Goal: Task Accomplishment & Management: Use online tool/utility

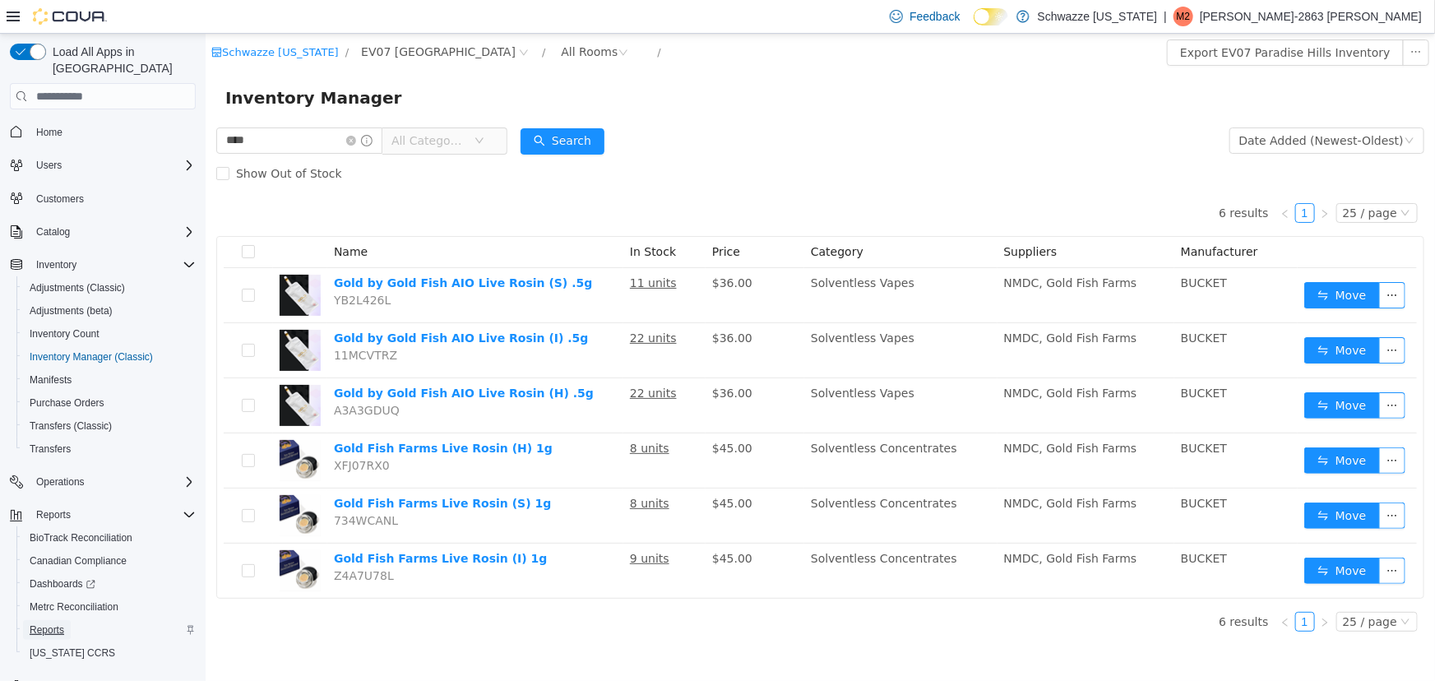
click at [47, 623] on span "Reports" at bounding box center [47, 629] width 35 height 13
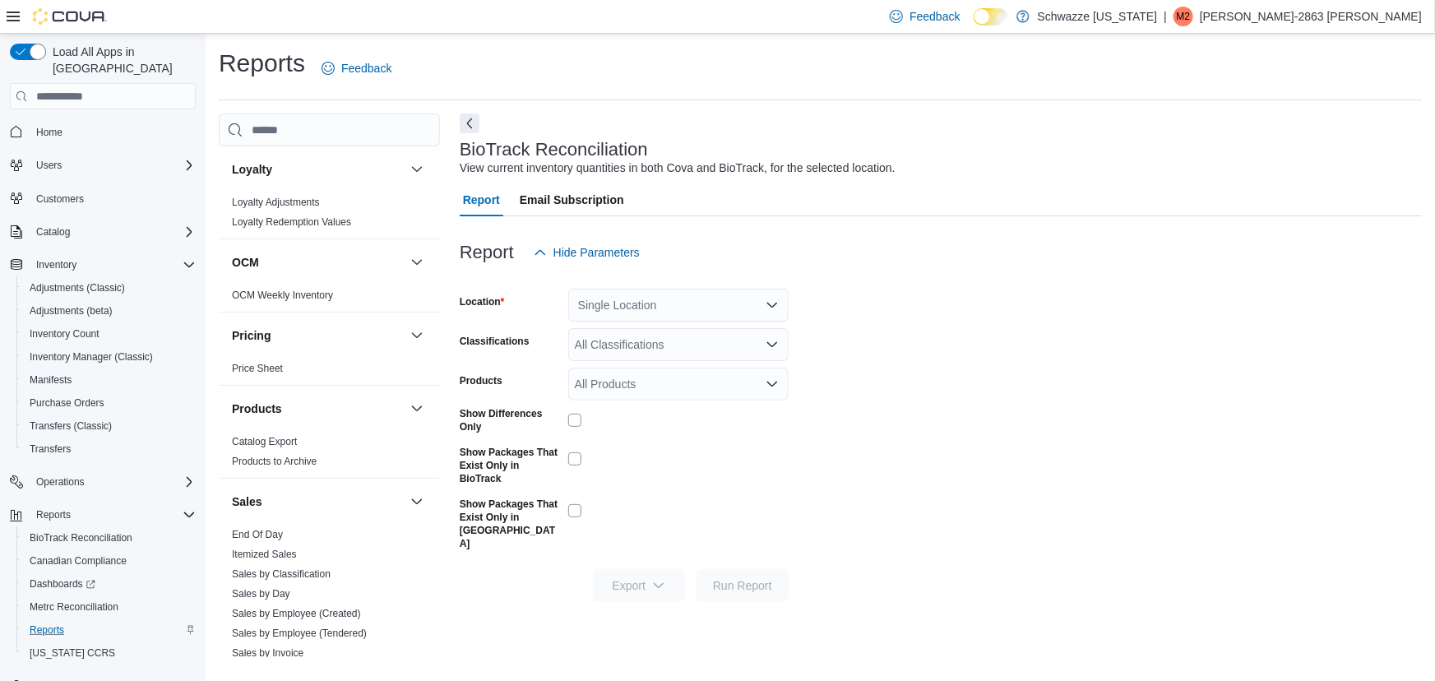
scroll to position [990, 0]
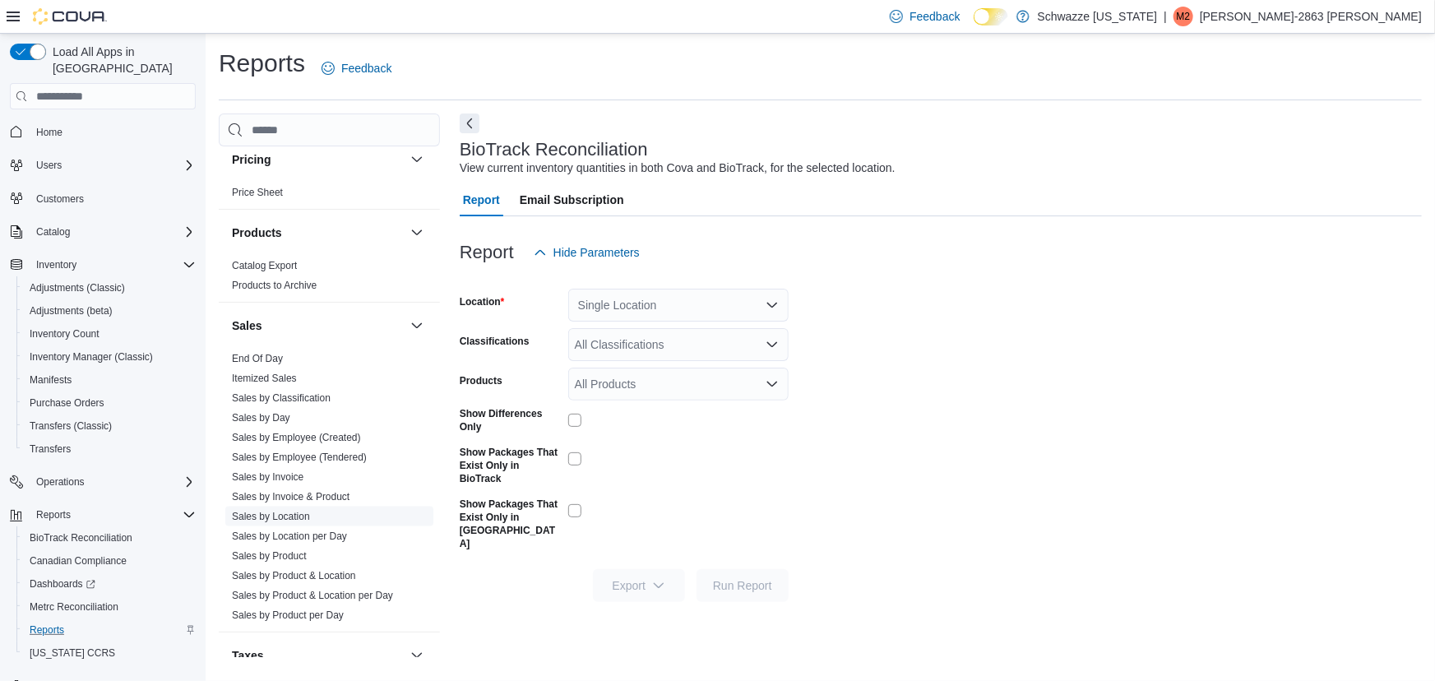
click at [279, 513] on link "Sales by Location" at bounding box center [271, 517] width 78 height 12
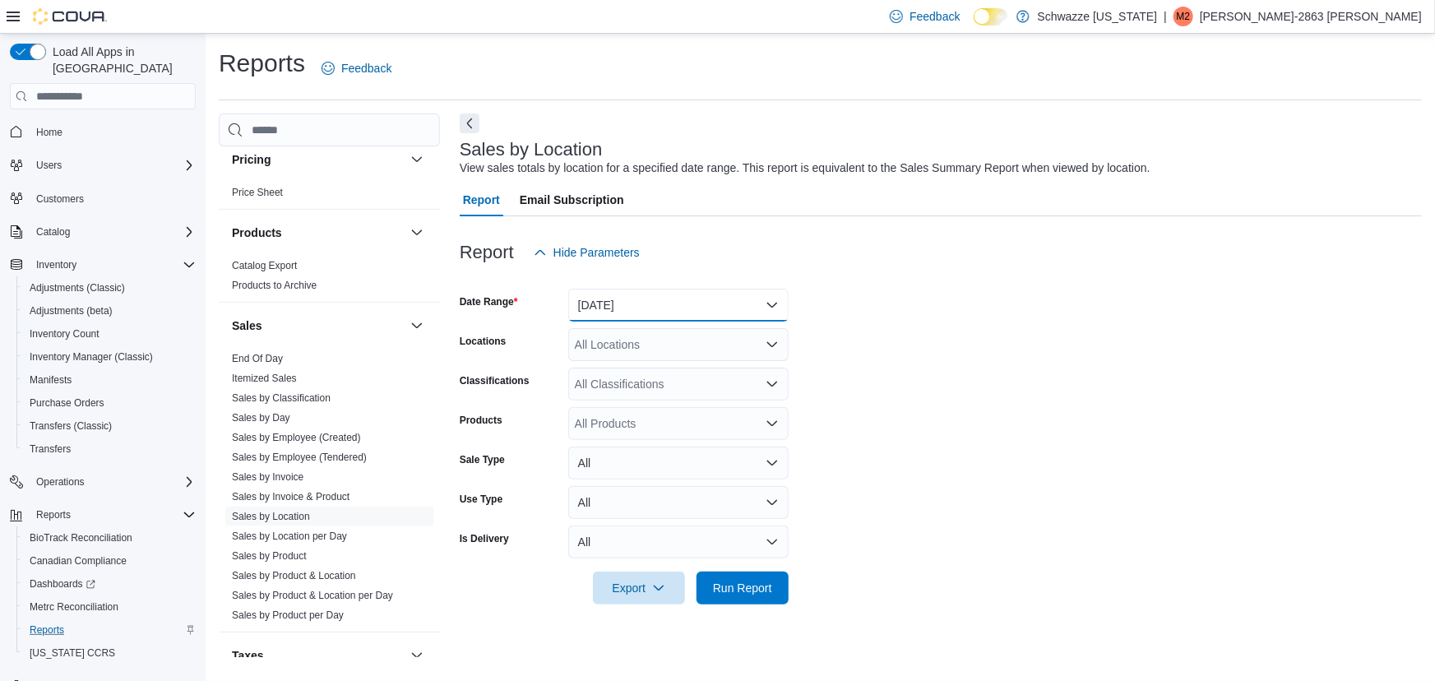
click at [641, 295] on button "[DATE]" at bounding box center [678, 305] width 220 height 33
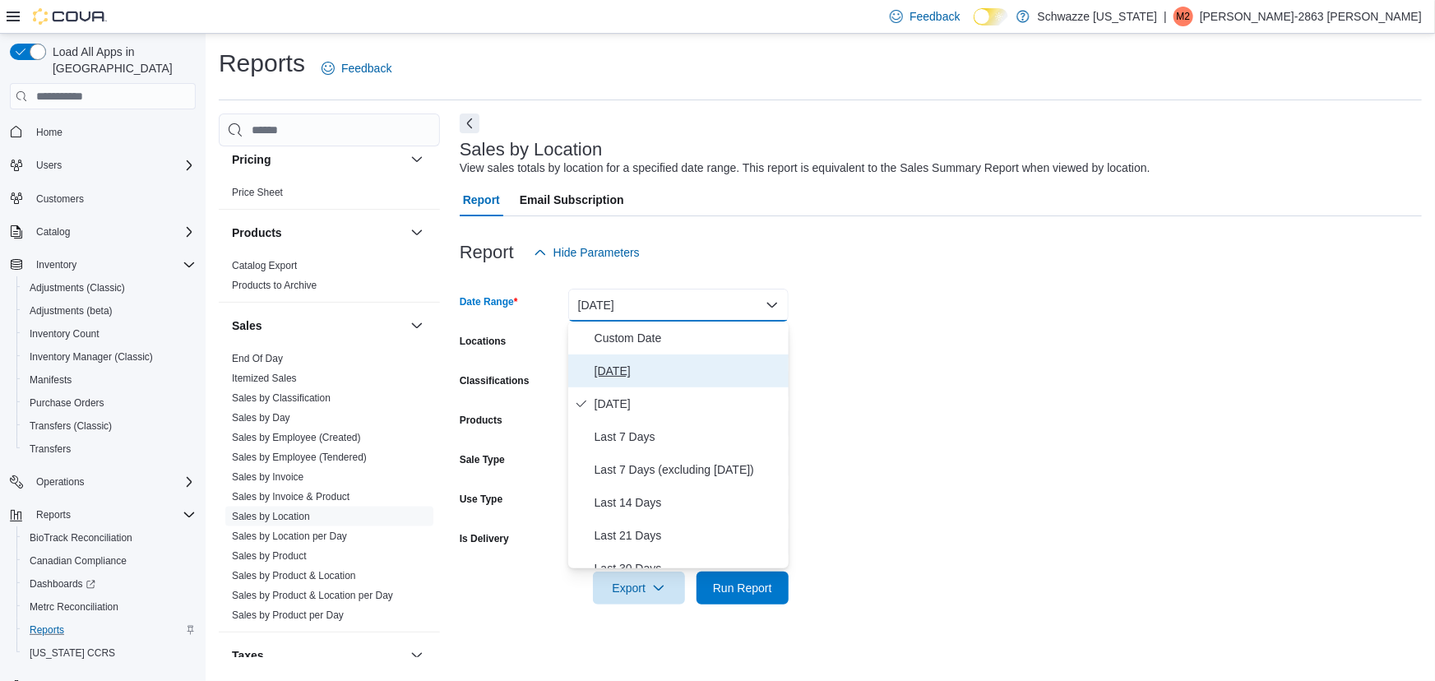
click at [638, 366] on span "[DATE]" at bounding box center [687, 371] width 187 height 20
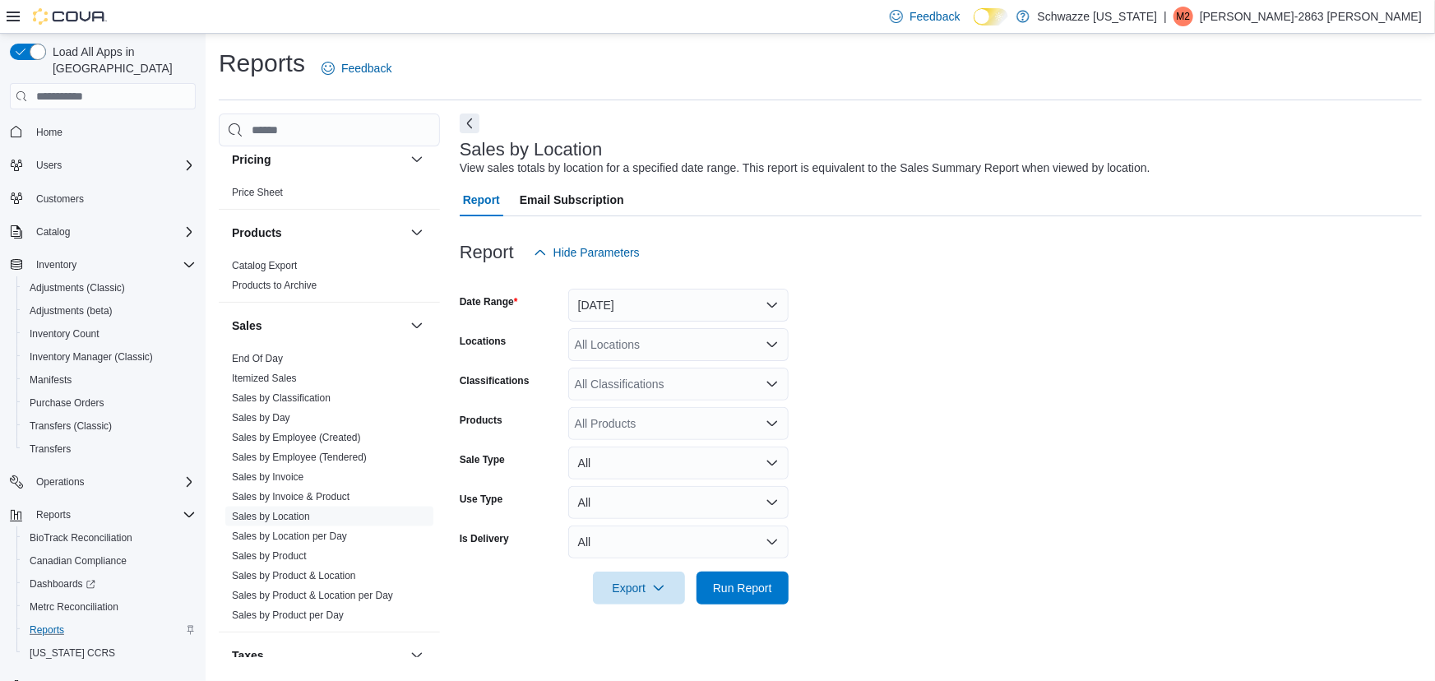
click at [658, 350] on div "All Locations" at bounding box center [678, 344] width 220 height 33
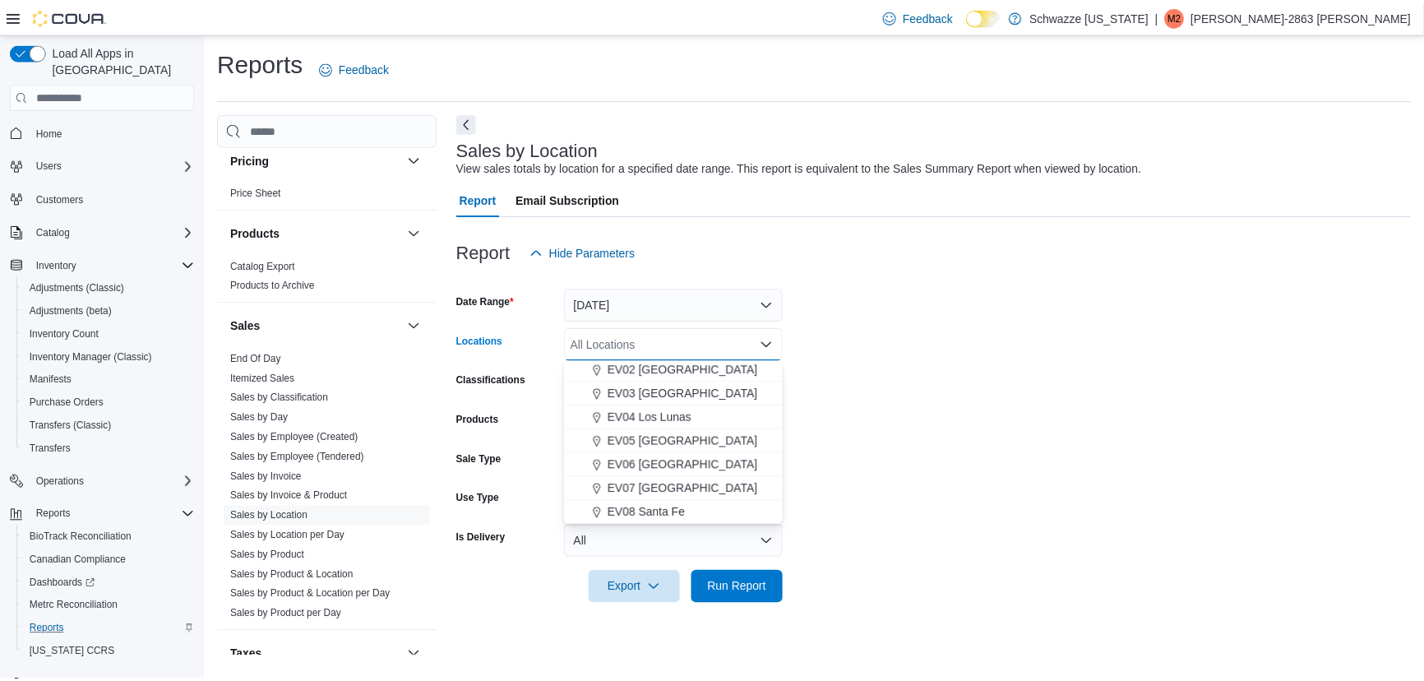
scroll to position [74, 0]
click at [687, 485] on span "EV07 [GEOGRAPHIC_DATA]" at bounding box center [687, 489] width 151 height 16
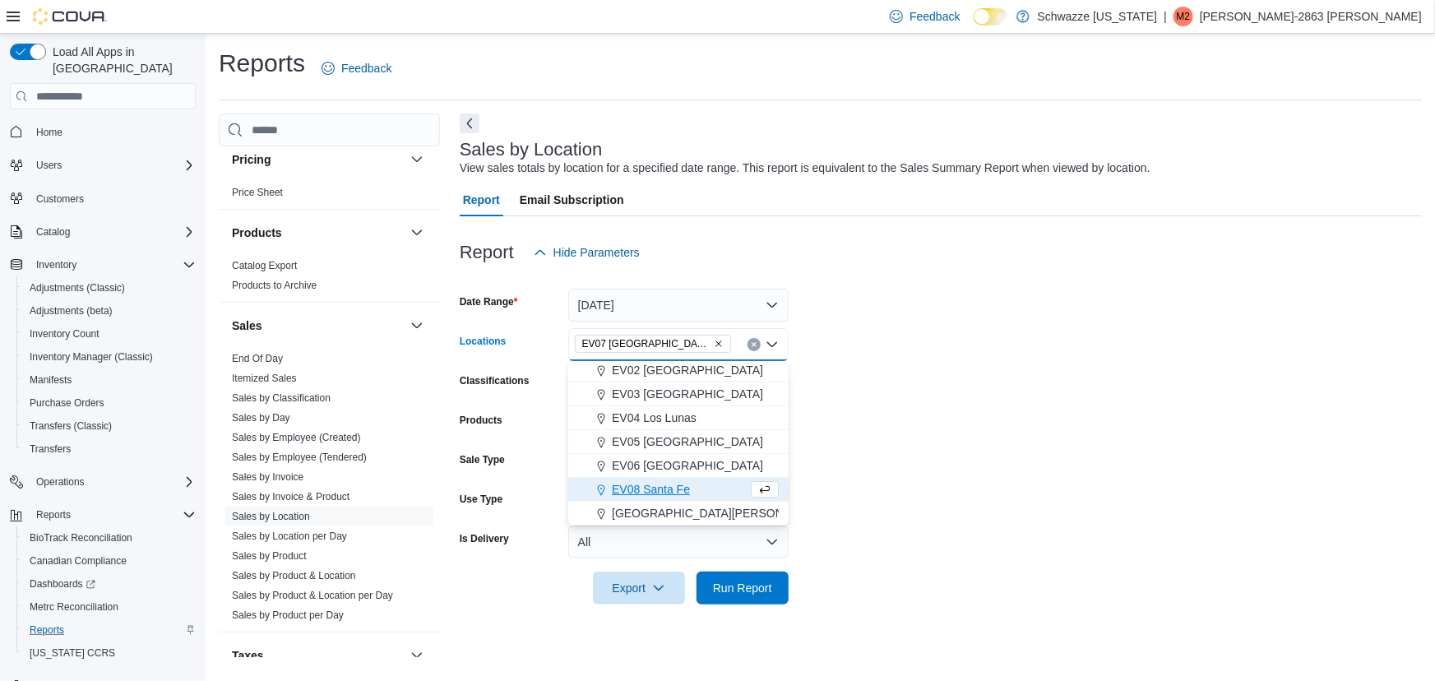
click at [895, 432] on form "Date Range [DATE] Locations [GEOGRAPHIC_DATA] [GEOGRAPHIC_DATA] Combo box. Sele…" at bounding box center [941, 436] width 962 height 335
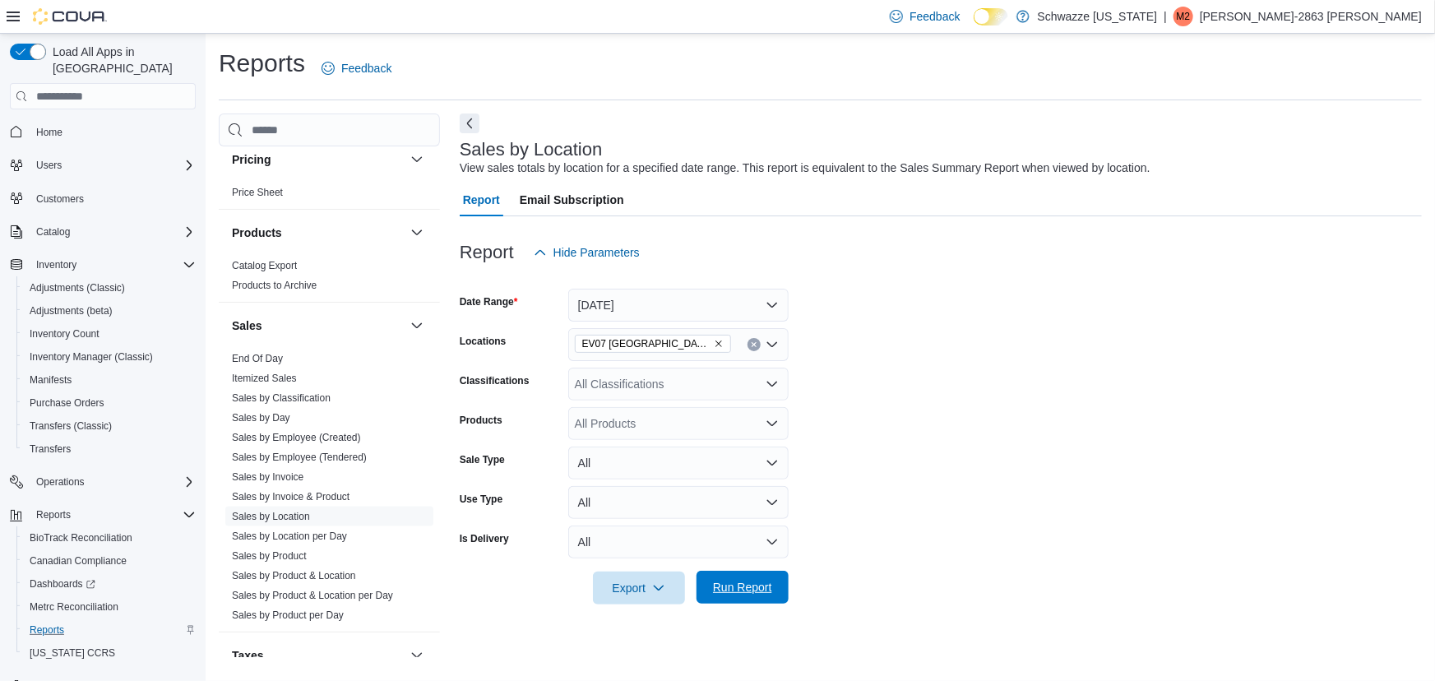
click at [766, 585] on span "Run Report" at bounding box center [742, 587] width 59 height 16
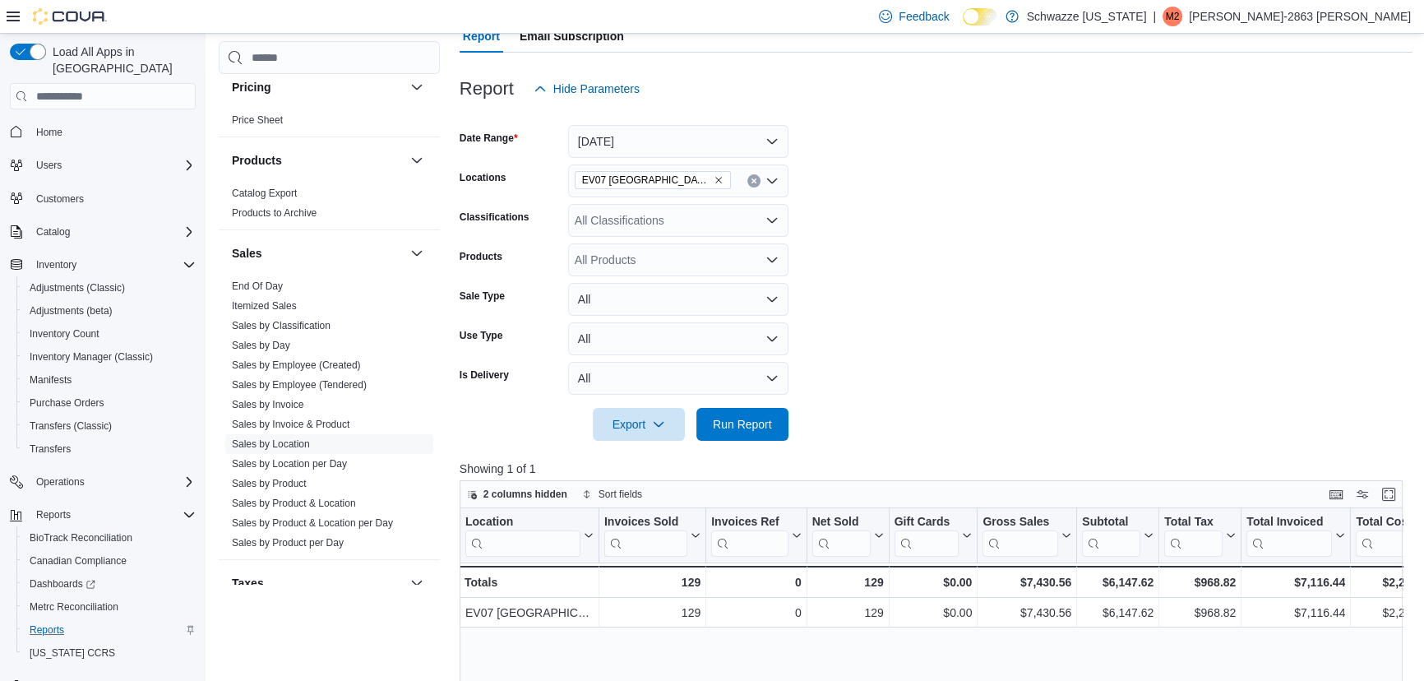
scroll to position [298, 0]
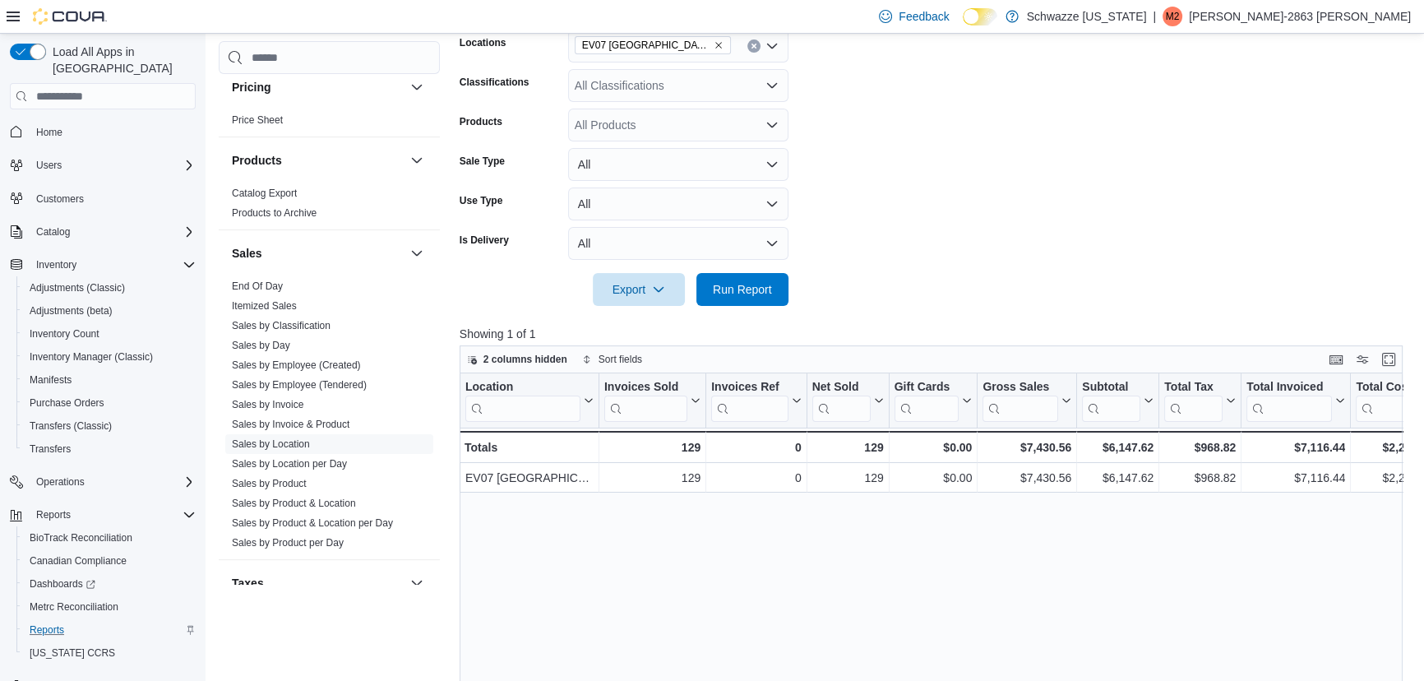
click at [927, 544] on div "Location Click to view column header actions Invoices Sold Click to view column…" at bounding box center [936, 631] width 953 height 517
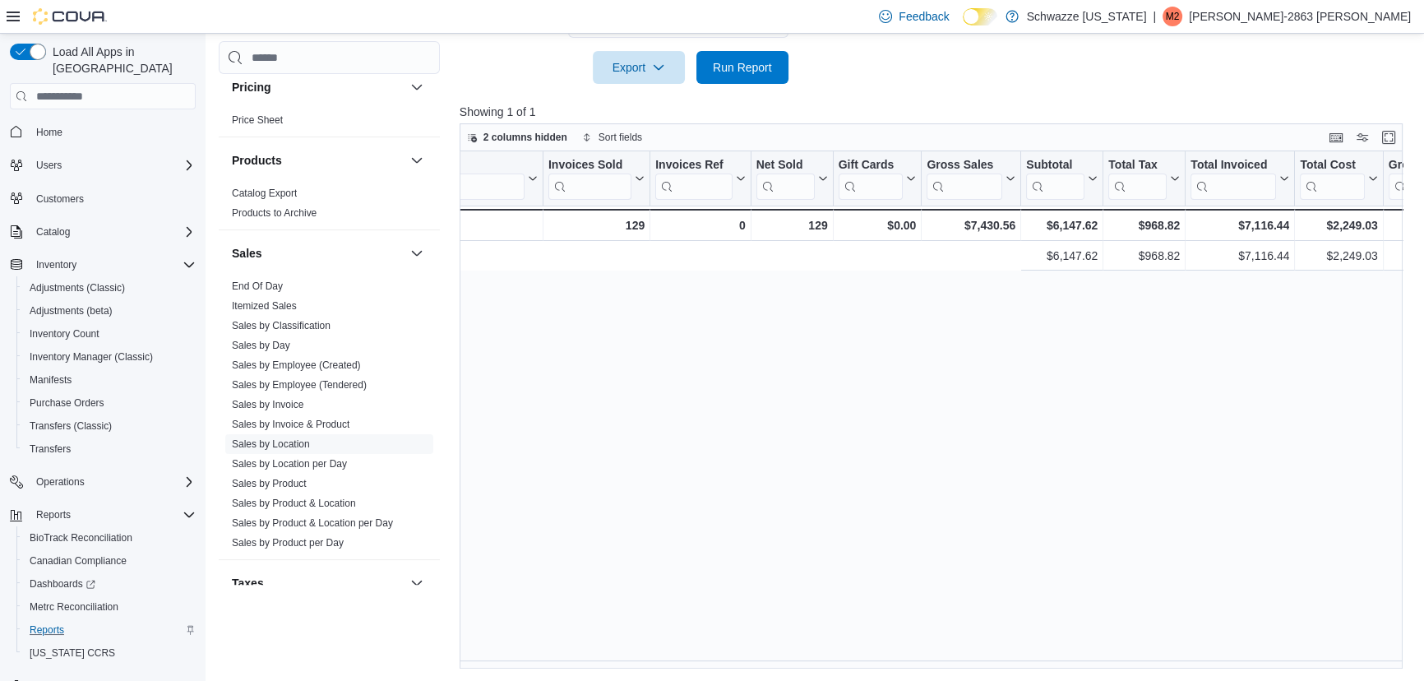
scroll to position [0, 30]
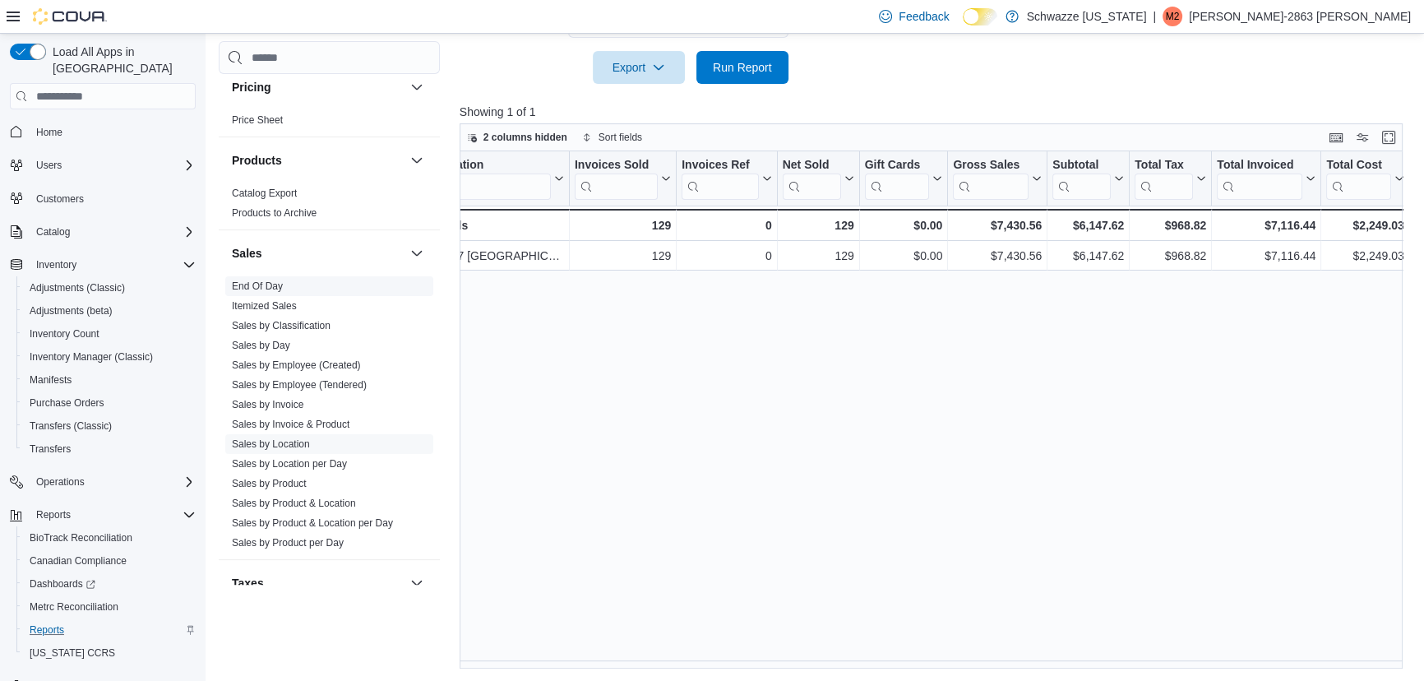
click at [278, 280] on span "End Of Day" at bounding box center [257, 286] width 51 height 13
click at [278, 281] on link "End Of Day" at bounding box center [257, 286] width 51 height 12
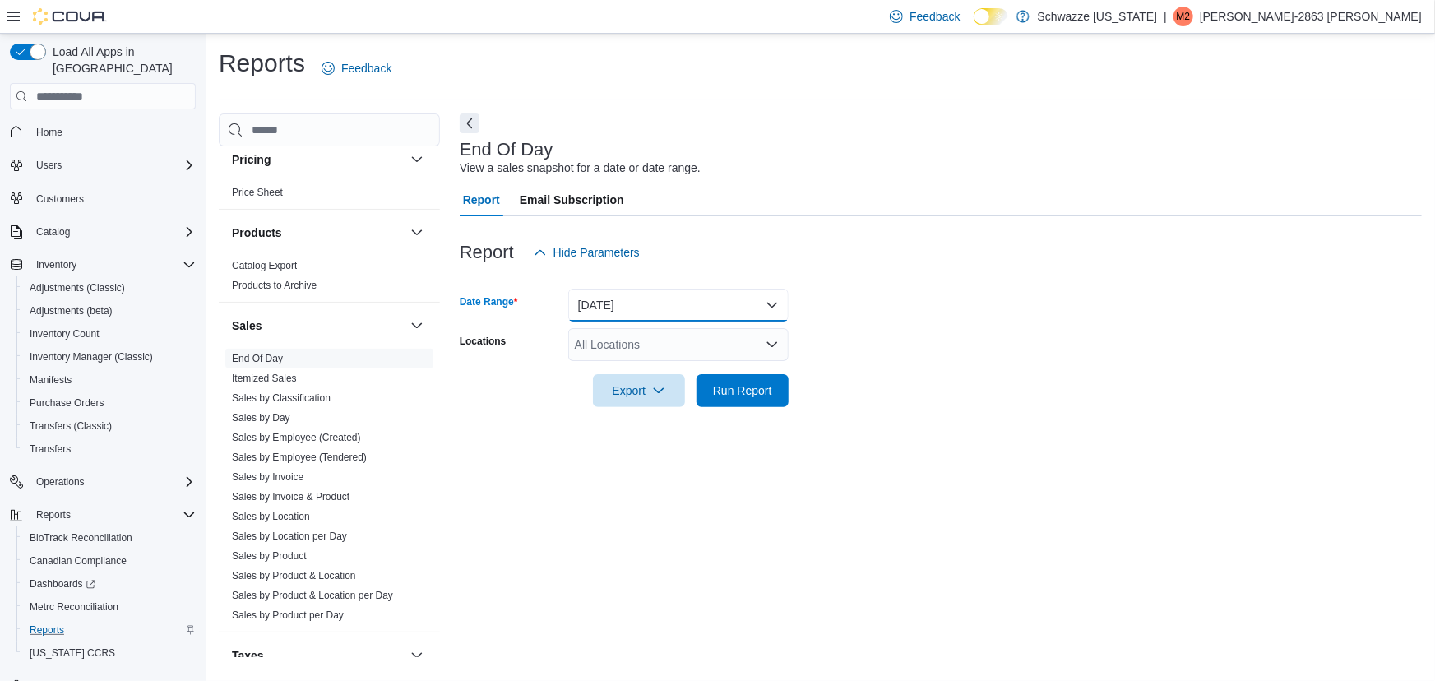
click at [710, 299] on button "[DATE]" at bounding box center [678, 305] width 220 height 33
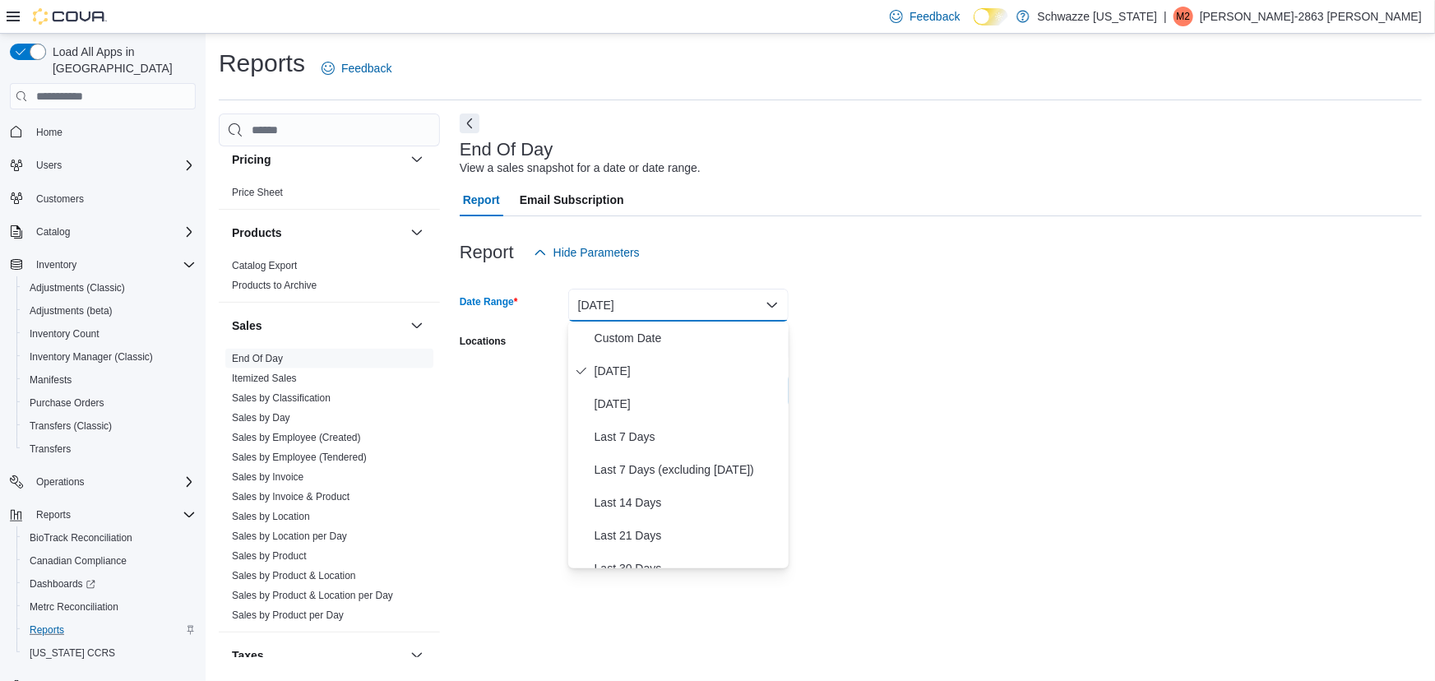
click at [921, 331] on form "Date Range [DATE] Locations All Locations Export Run Report" at bounding box center [941, 338] width 962 height 138
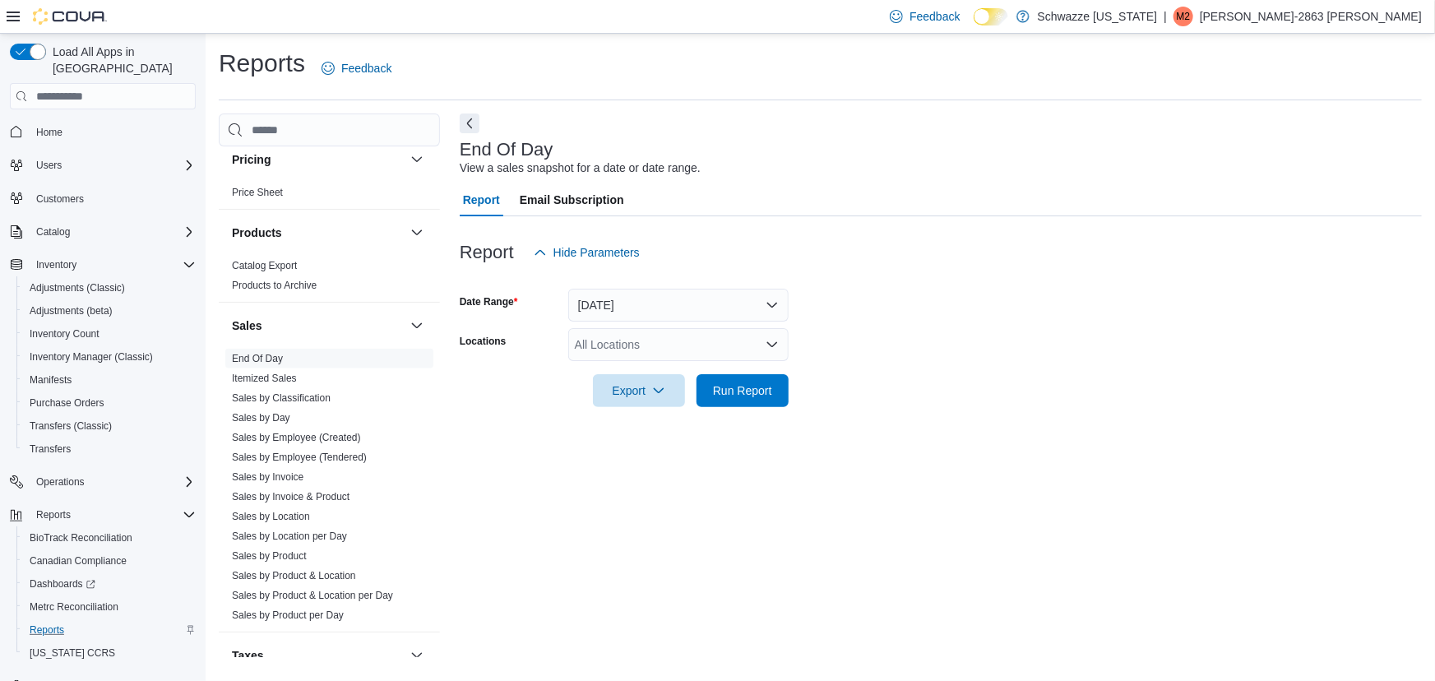
click at [747, 342] on div "All Locations" at bounding box center [678, 344] width 220 height 33
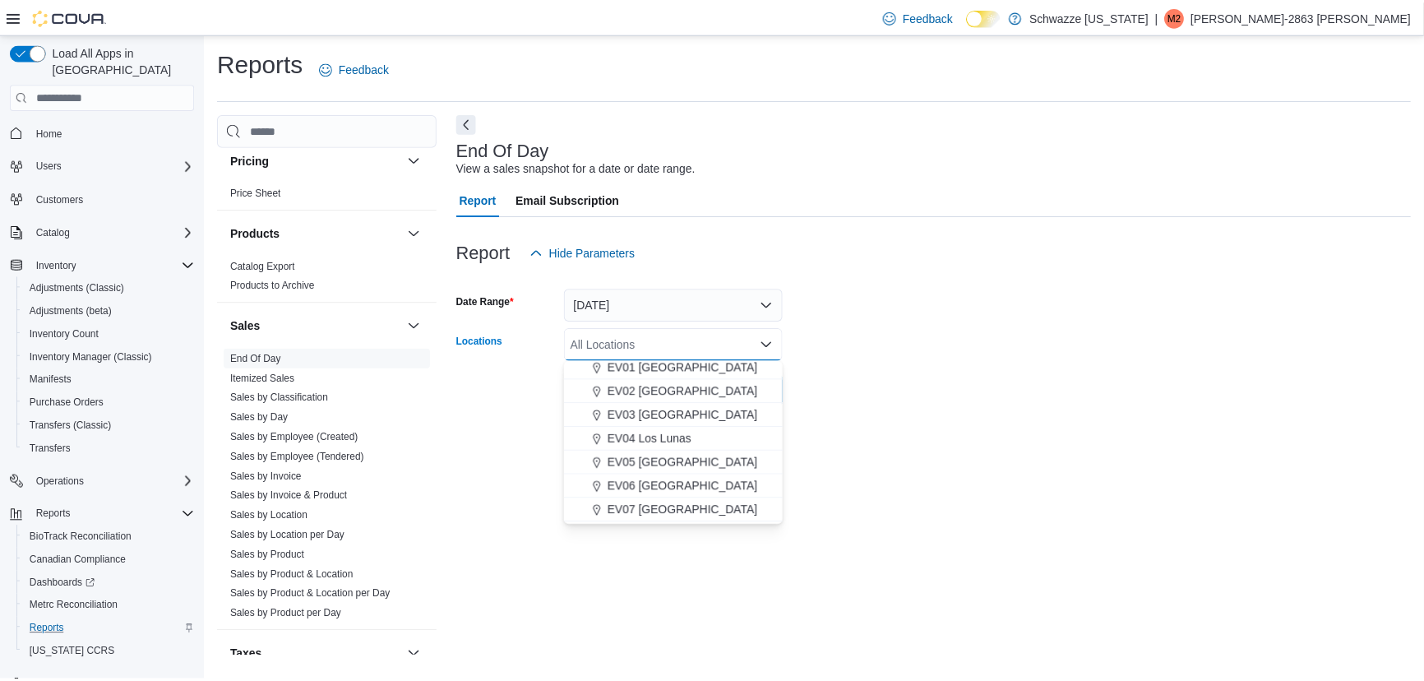
scroll to position [56, 0]
click at [691, 502] on span "EV07 [GEOGRAPHIC_DATA]" at bounding box center [687, 507] width 151 height 16
click at [926, 461] on div "End Of Day View a sales snapshot for a date or date range. Report Email Subscri…" at bounding box center [941, 385] width 962 height 544
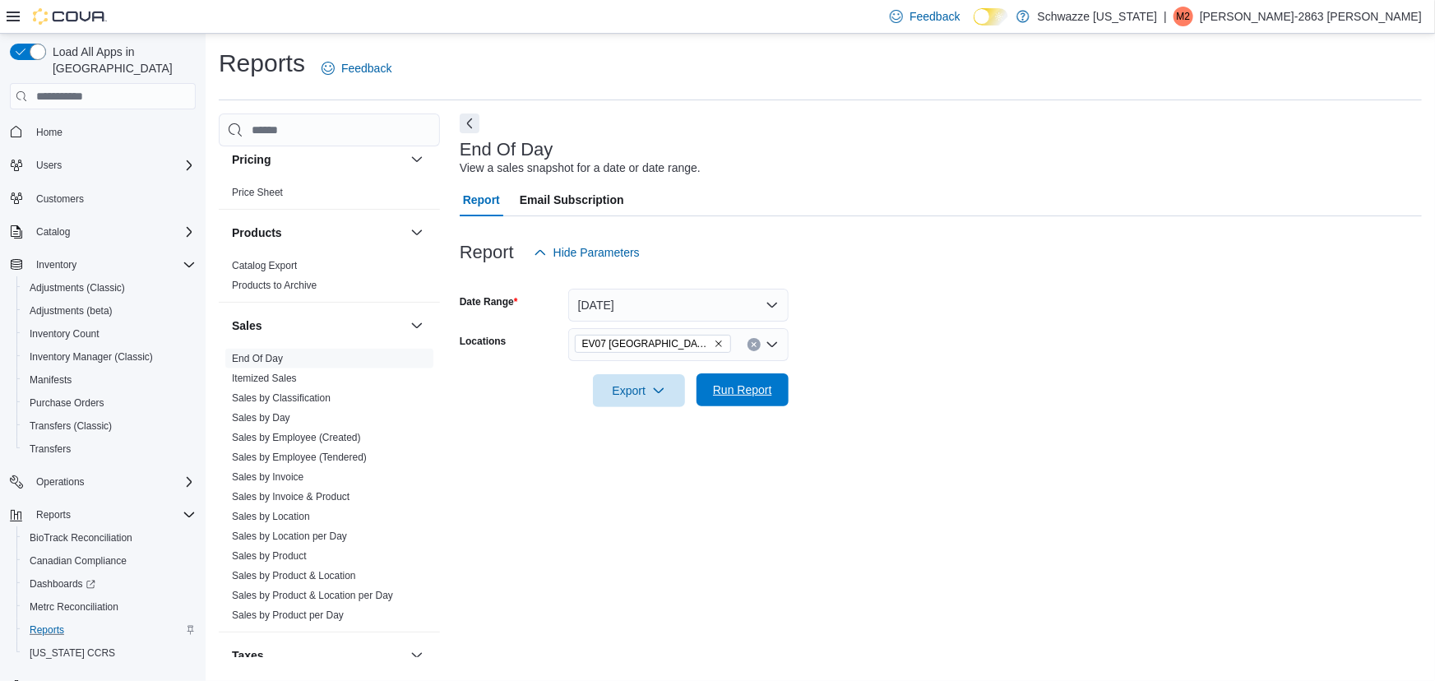
click at [756, 388] on span "Run Report" at bounding box center [742, 390] width 59 height 16
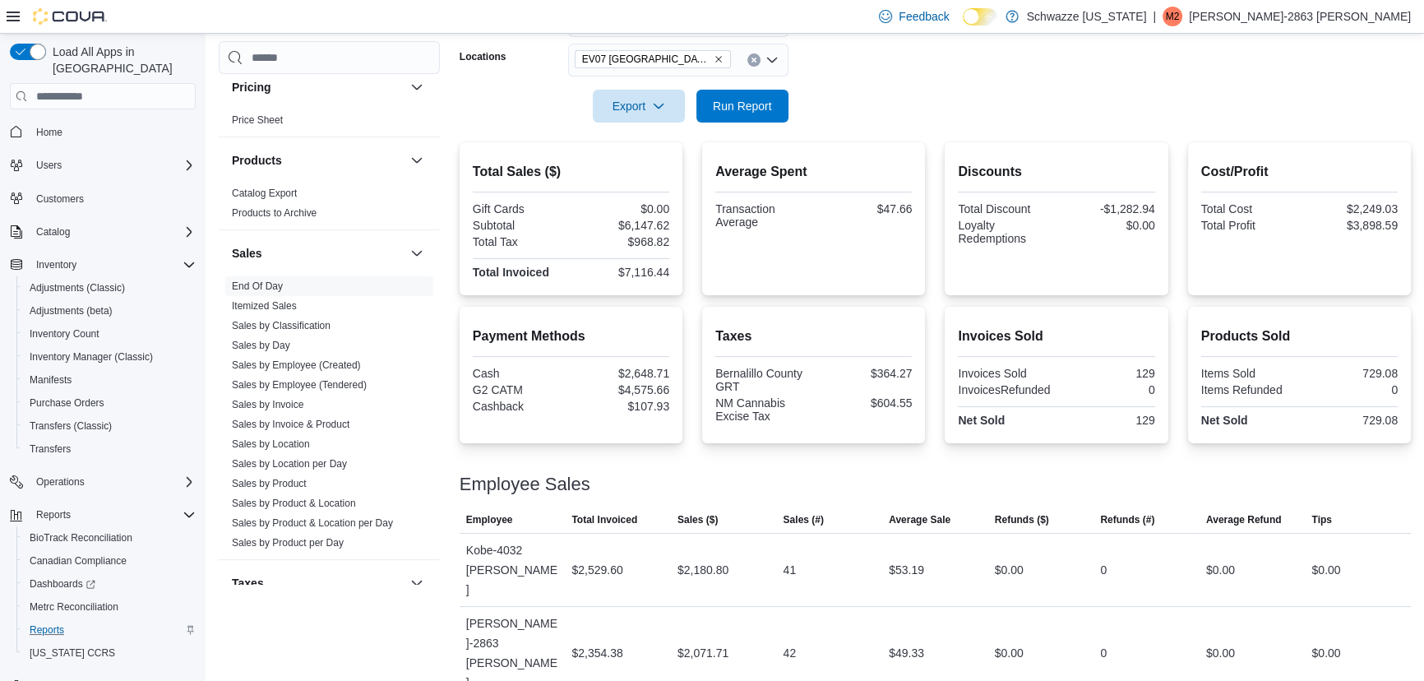
scroll to position [344, 0]
